Goal: Book appointment/travel/reservation

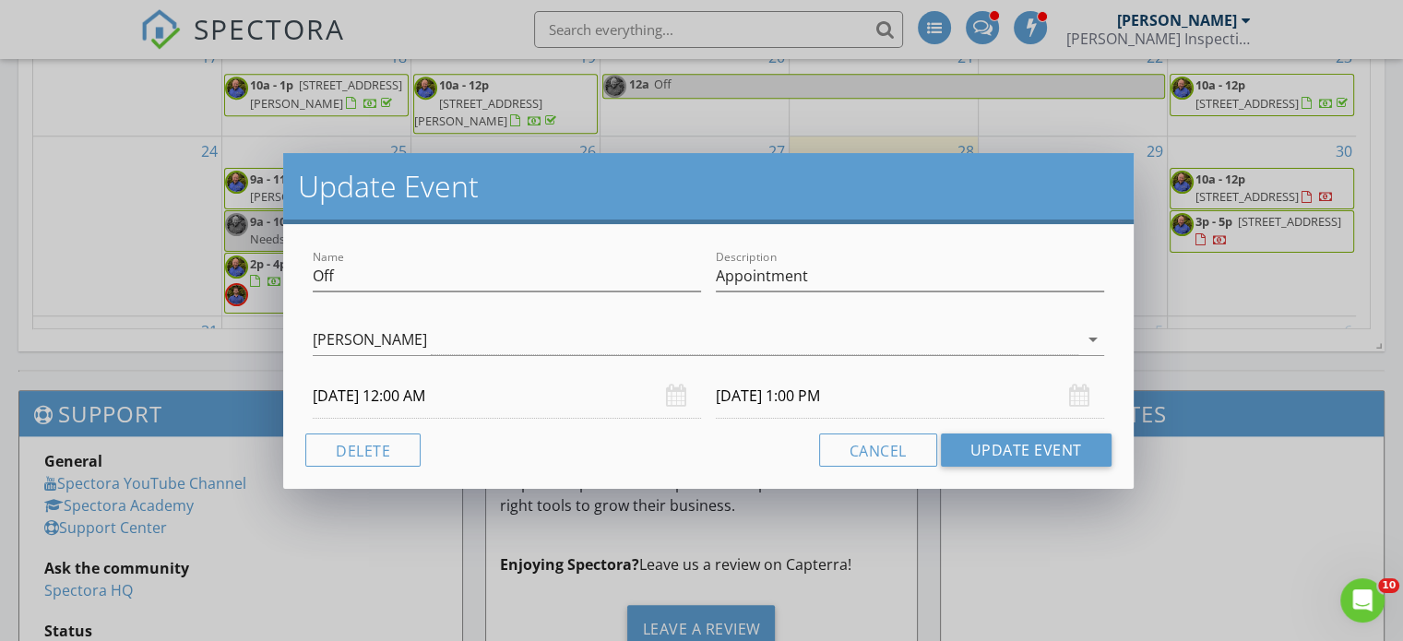
scroll to position [1522, 1431]
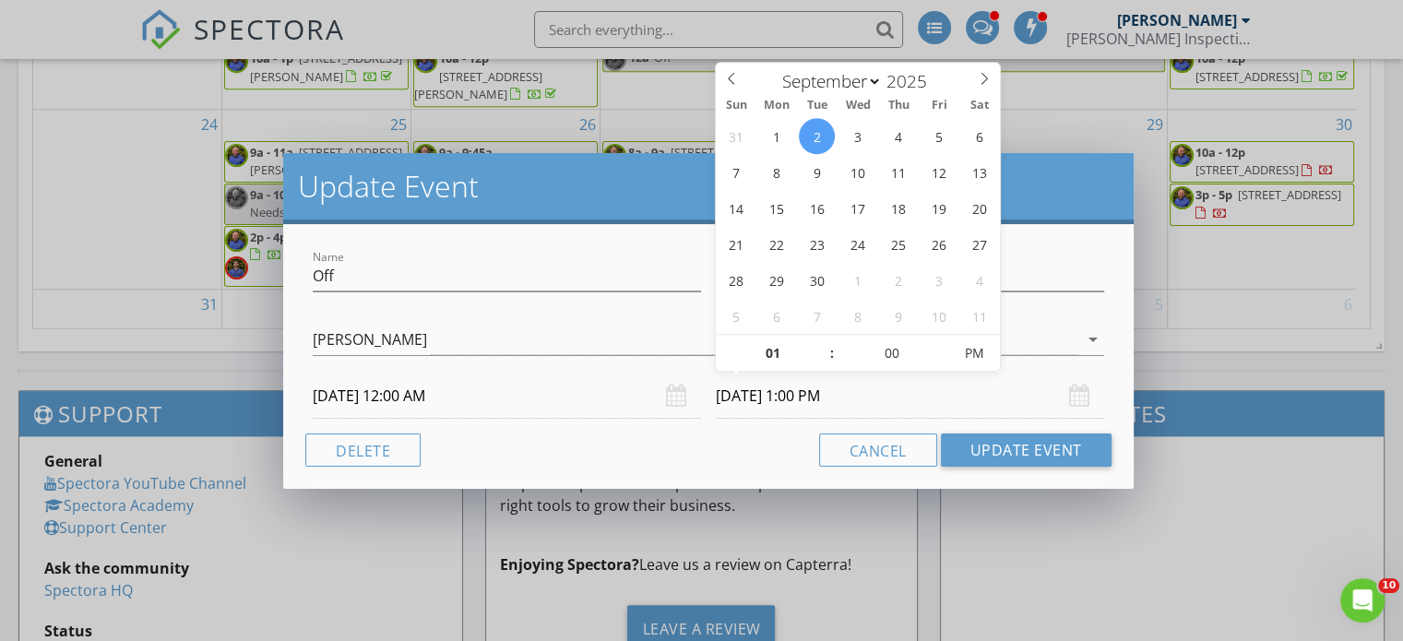
click at [804, 397] on input "[DATE] 1:00 PM" at bounding box center [910, 395] width 388 height 45
type input "[DATE] 2:00 PM"
type input "02"
click at [822, 343] on span at bounding box center [822, 344] width 13 height 18
type input "[DATE] 3:00 PM"
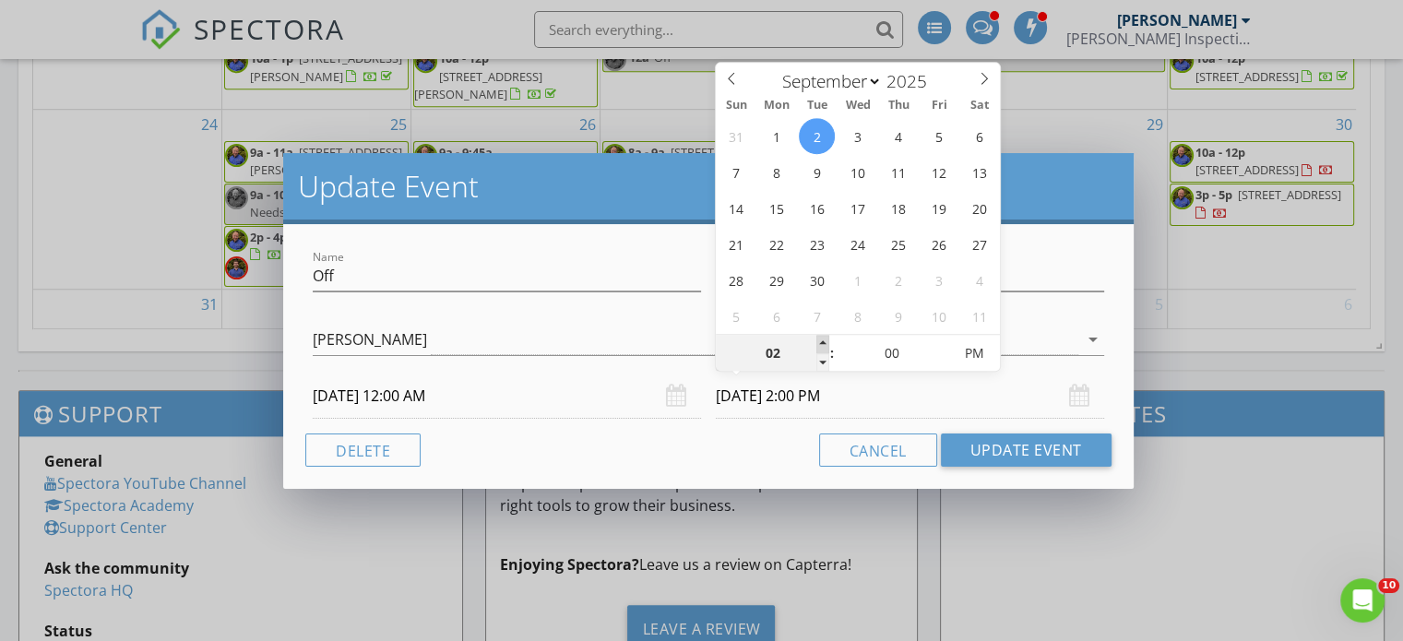
type input "03"
click at [822, 343] on span at bounding box center [822, 344] width 13 height 18
type input "[DATE] 4:00 PM"
type input "04"
click at [822, 343] on span at bounding box center [822, 344] width 13 height 18
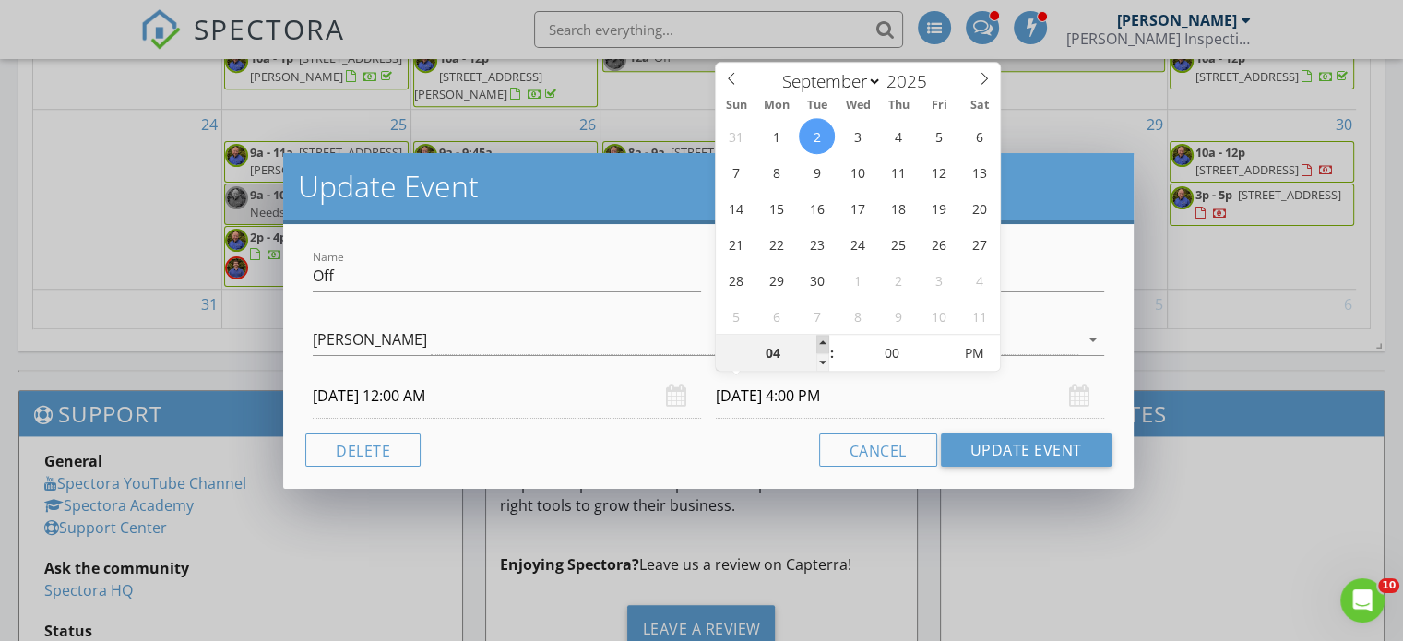
type input "[DATE] 5:00 PM"
type input "05"
click at [822, 343] on span at bounding box center [822, 344] width 13 height 18
click at [1118, 392] on div "Name Off Description Appointment [PERSON_NAME] [PERSON_NAME] [PERSON_NAME] [PER…" at bounding box center [708, 356] width 850 height 265
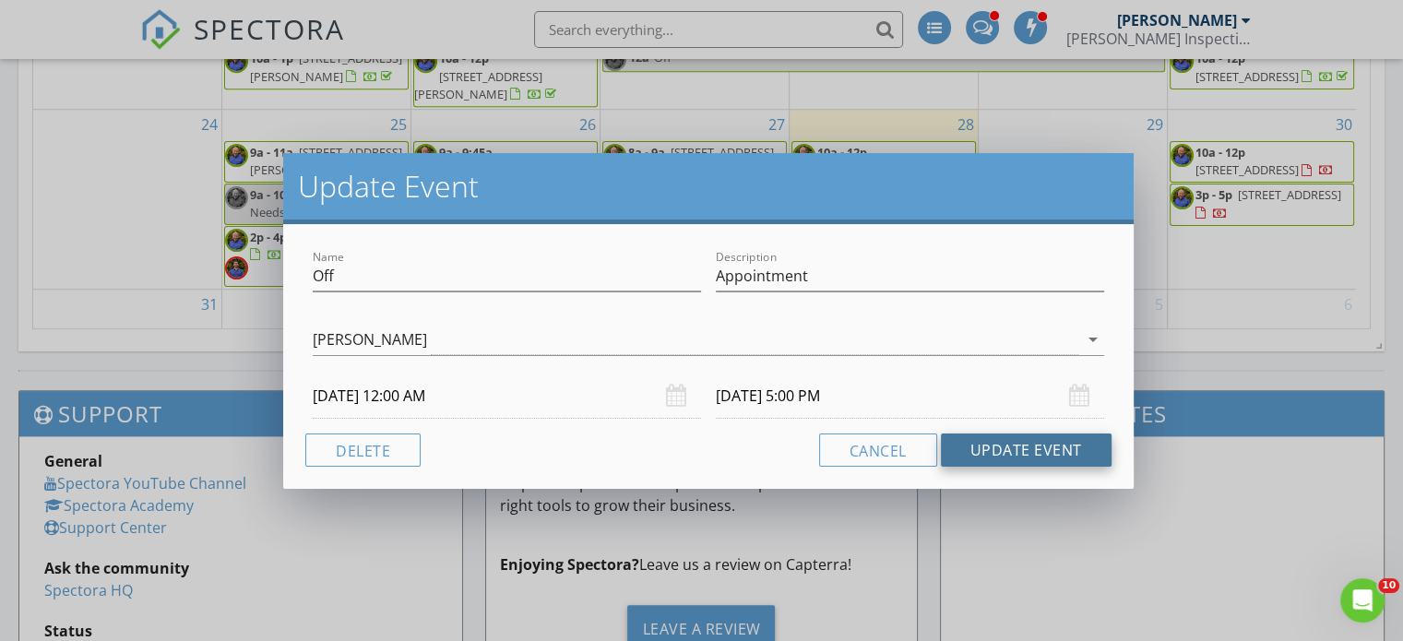
click at [1010, 456] on button "Update Event" at bounding box center [1026, 449] width 171 height 33
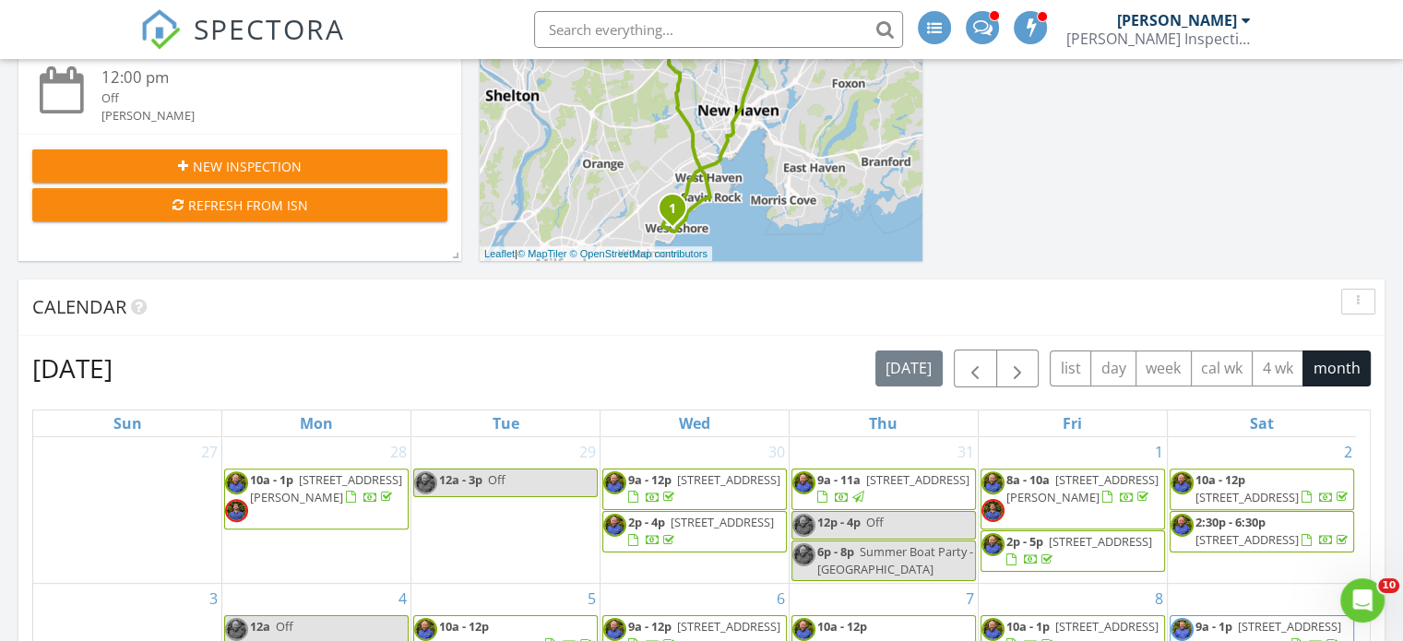
scroll to position [488, 0]
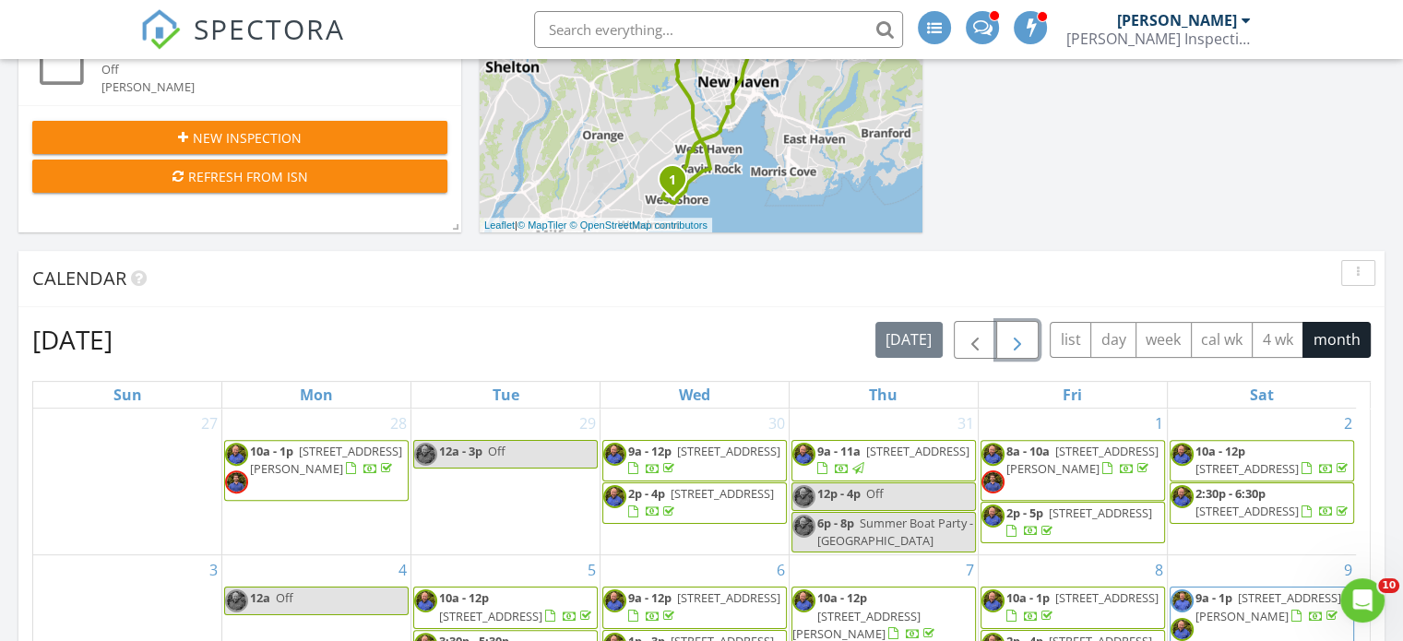
click at [1021, 337] on span "button" at bounding box center [1017, 340] width 22 height 22
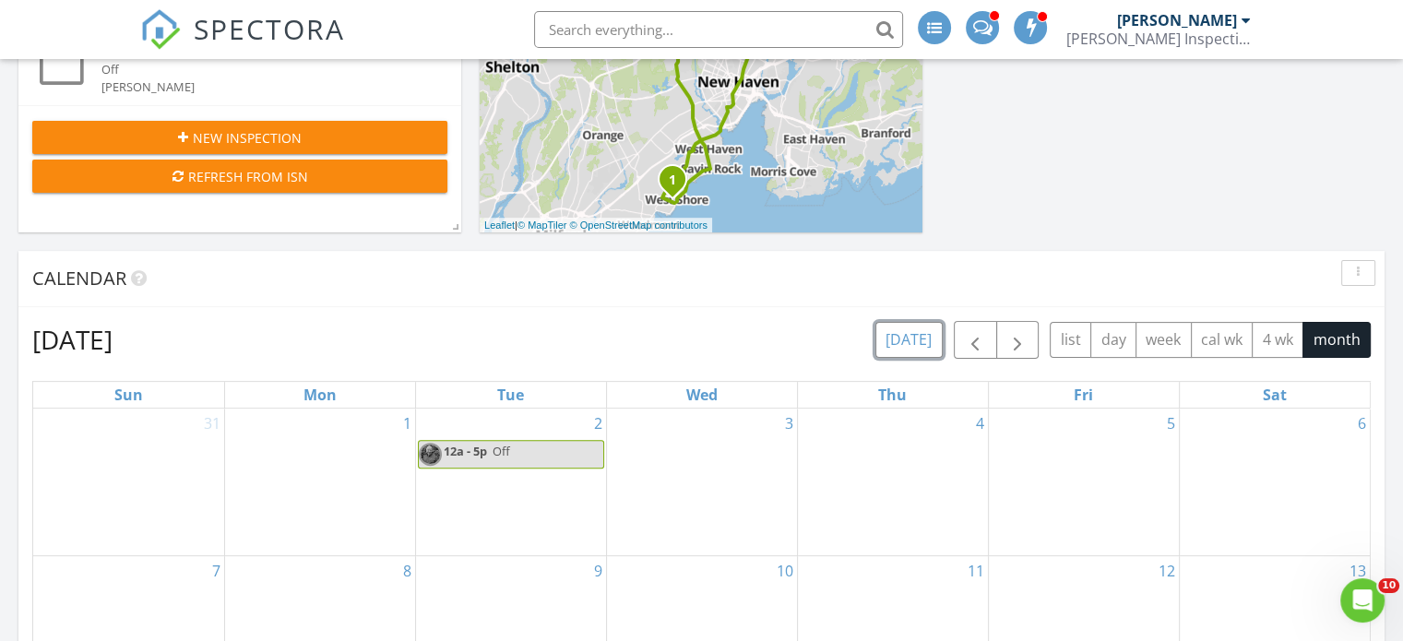
click at [919, 340] on button "[DATE]" at bounding box center [908, 340] width 67 height 36
